Goal: Complete application form

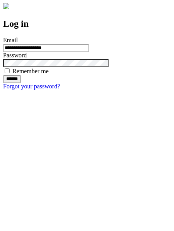
type input "**********"
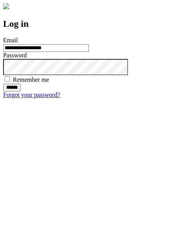
click at [21, 91] on input "******" at bounding box center [12, 88] width 18 height 8
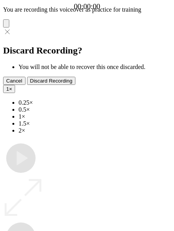
type input "**********"
